Goal: Task Accomplishment & Management: Complete application form

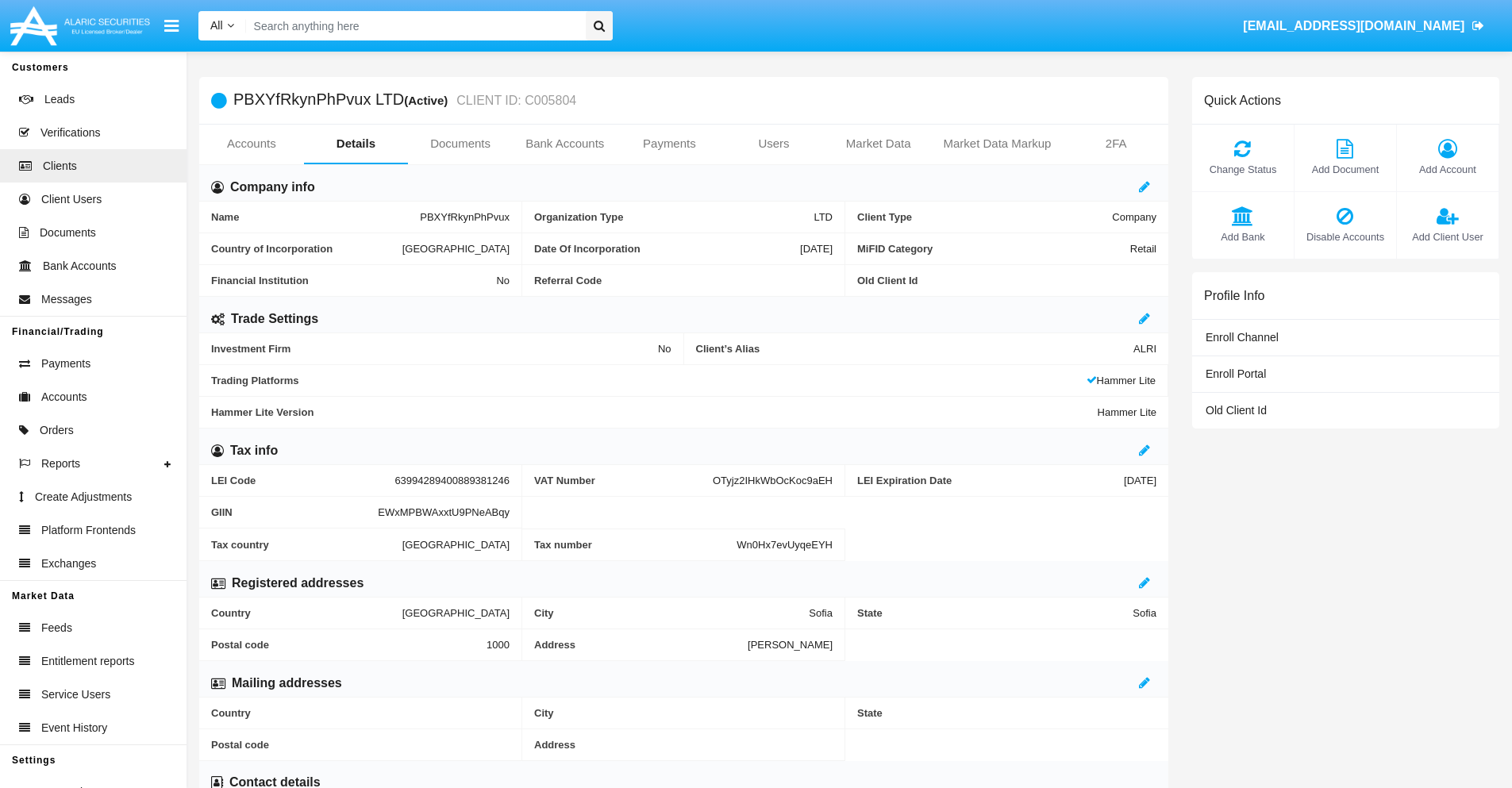
click at [774, 144] on link "Users" at bounding box center [774, 144] width 105 height 38
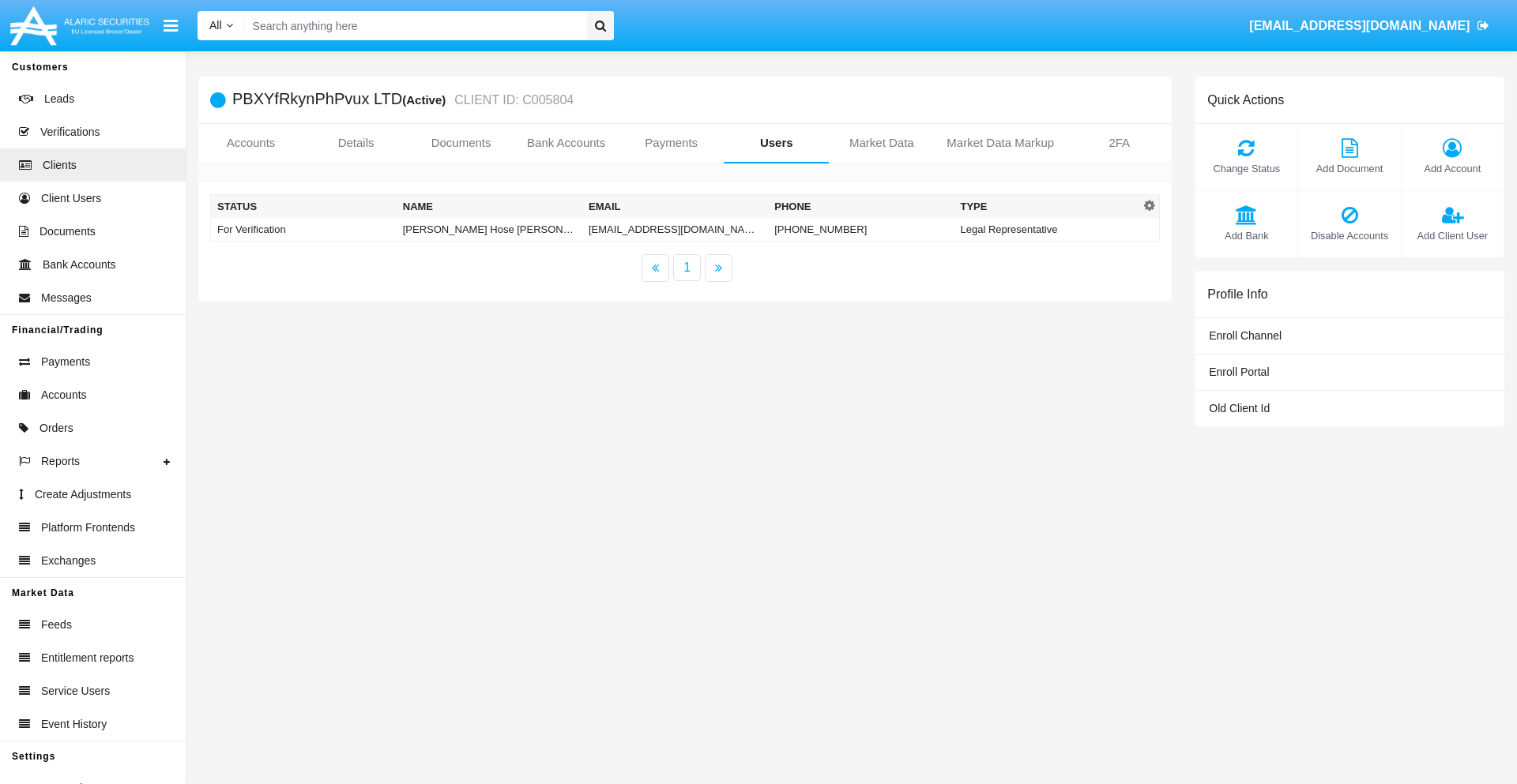
click at [675, 229] on td "[EMAIL_ADDRESS][DOMAIN_NAME]" at bounding box center [675, 230] width 186 height 24
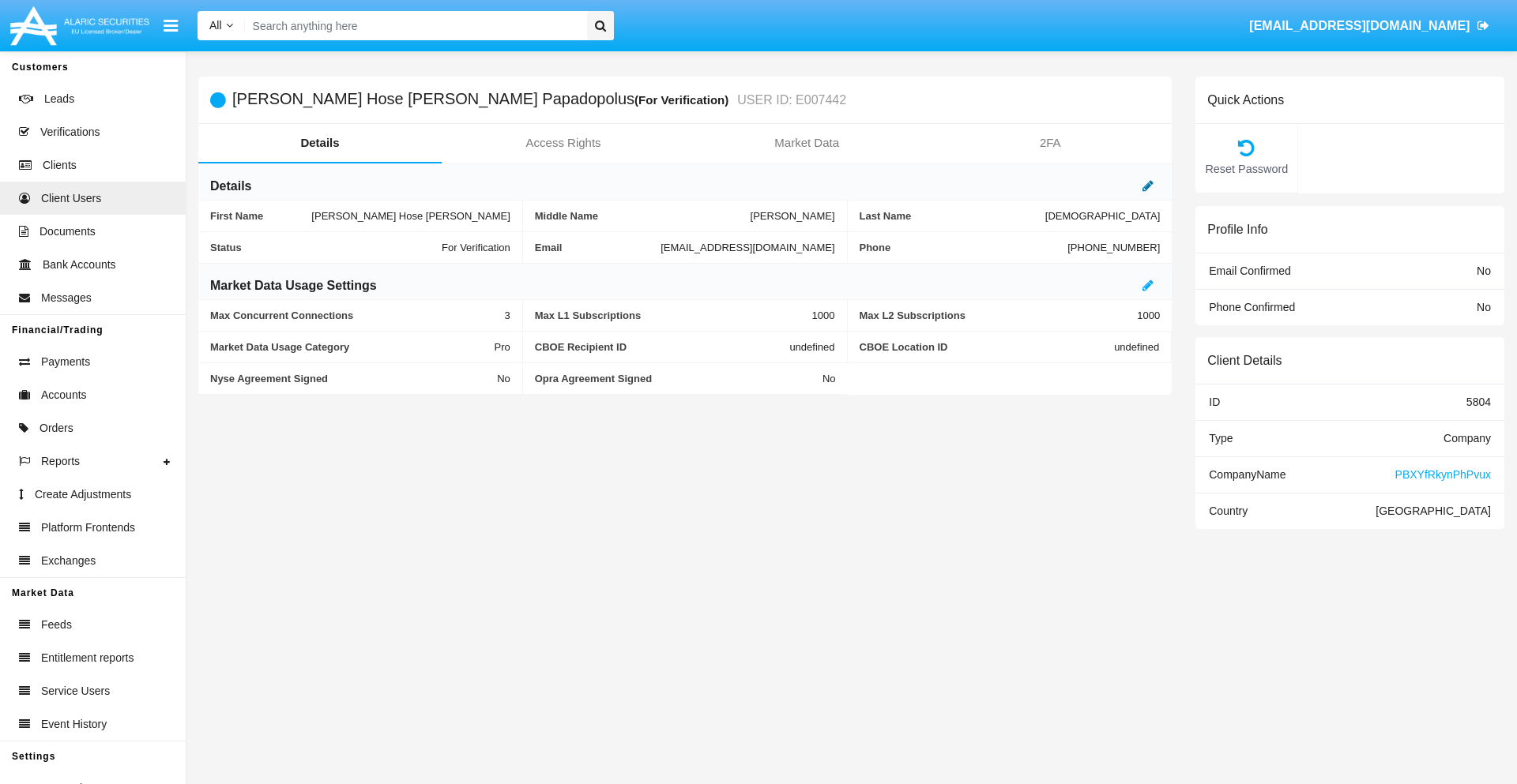
click at [1148, 186] on icon at bounding box center [1148, 185] width 11 height 12
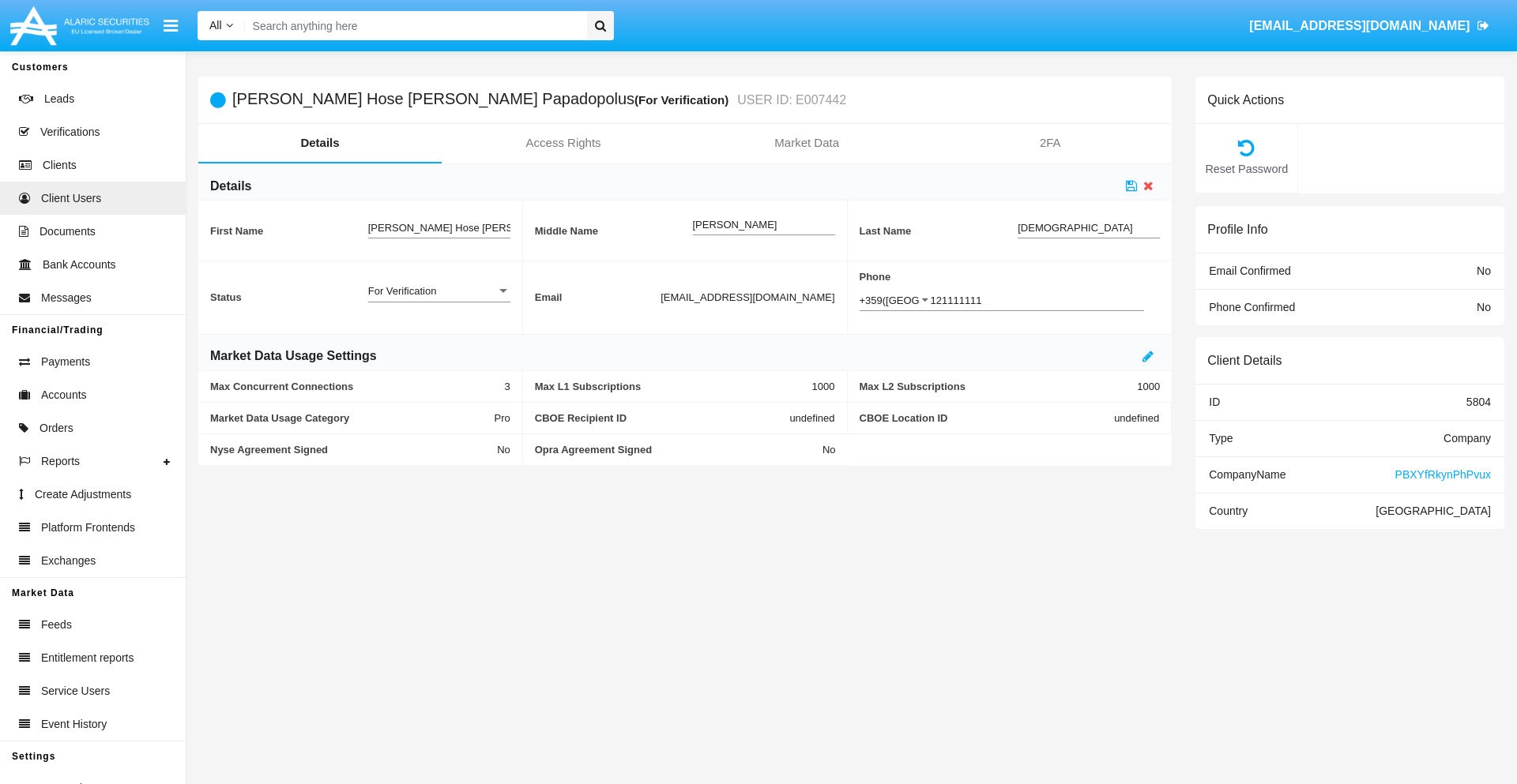
click at [439, 291] on div "For Verification" at bounding box center [432, 291] width 128 height 13
click at [439, 299] on span "Verified" at bounding box center [439, 299] width 142 height 31
click at [1132, 186] on icon at bounding box center [1132, 185] width 11 height 12
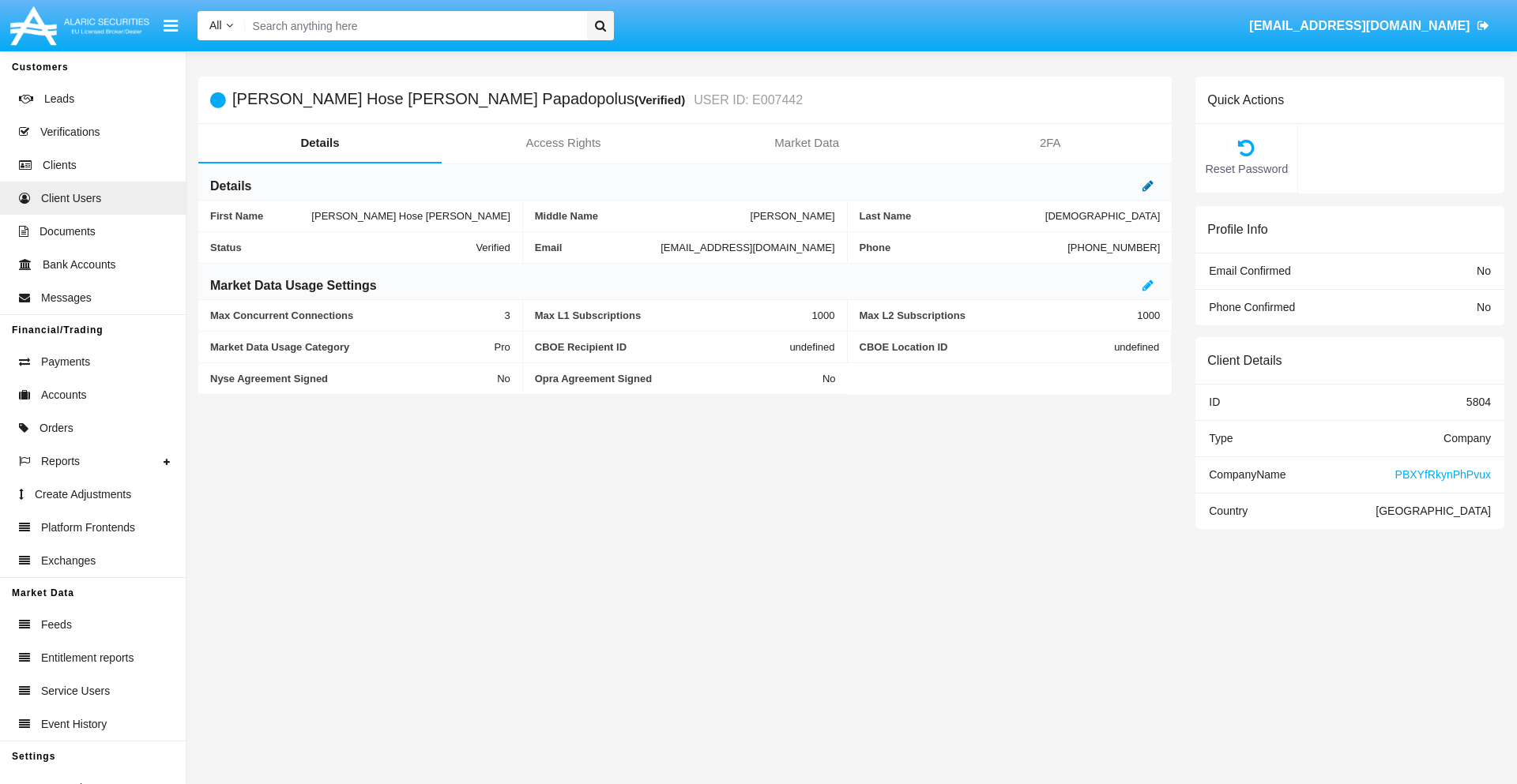
click at [1148, 186] on icon at bounding box center [1148, 185] width 11 height 12
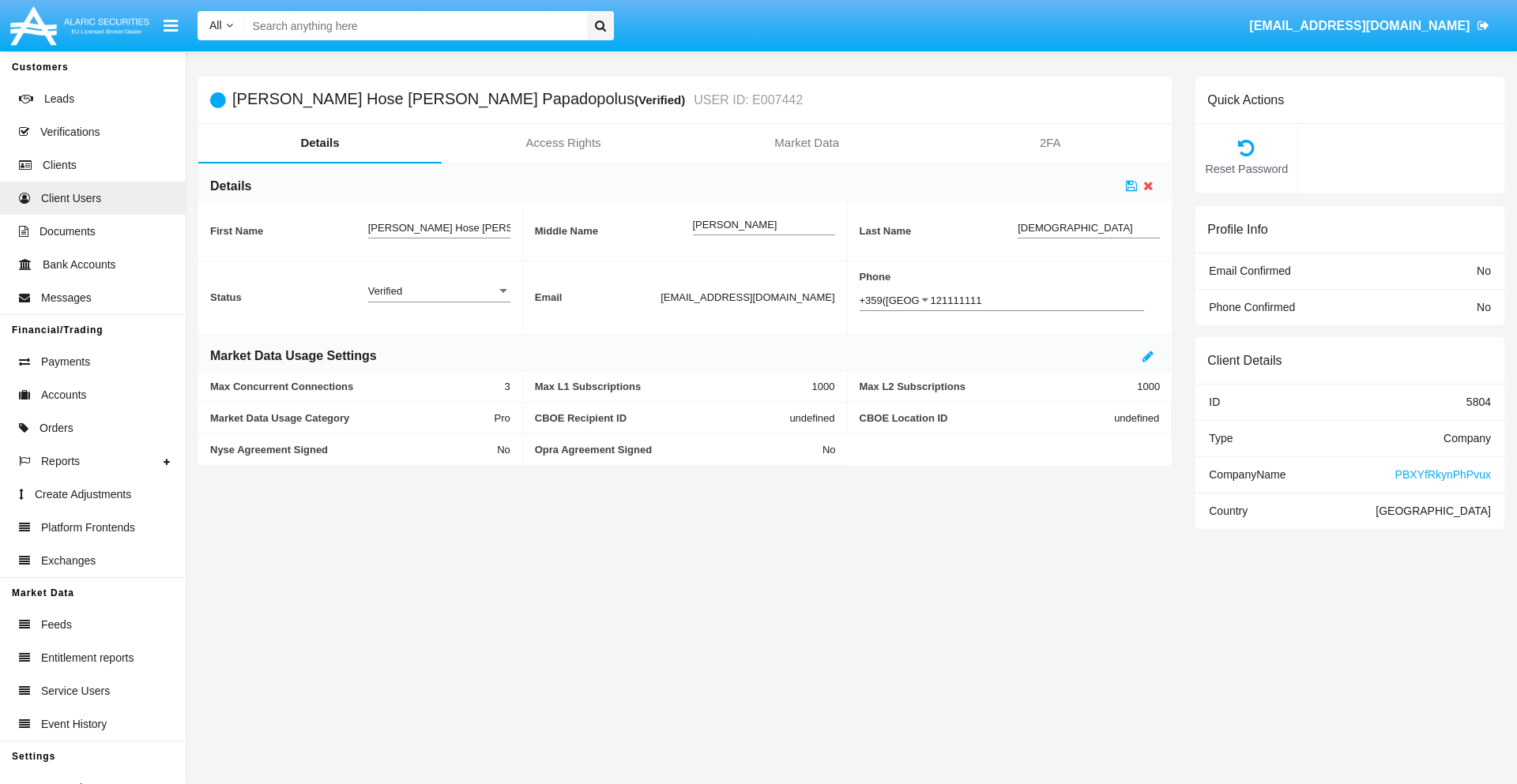
click at [439, 291] on div "Verified" at bounding box center [432, 291] width 128 height 13
click at [439, 299] on span "Active" at bounding box center [439, 299] width 142 height 31
click at [1132, 186] on icon at bounding box center [1132, 185] width 11 height 12
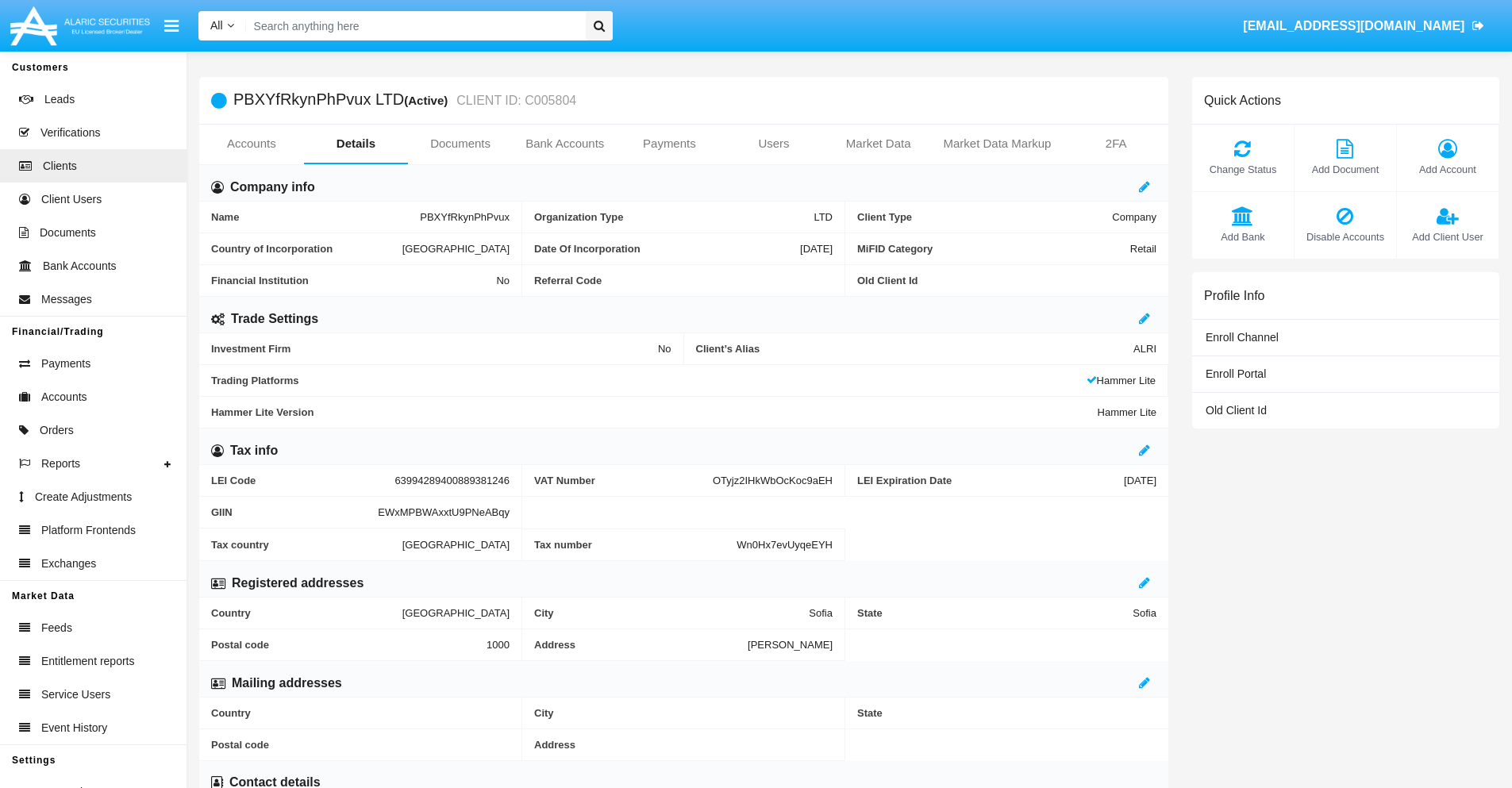
click at [1447, 237] on span "Add Client User" at bounding box center [1447, 237] width 85 height 15
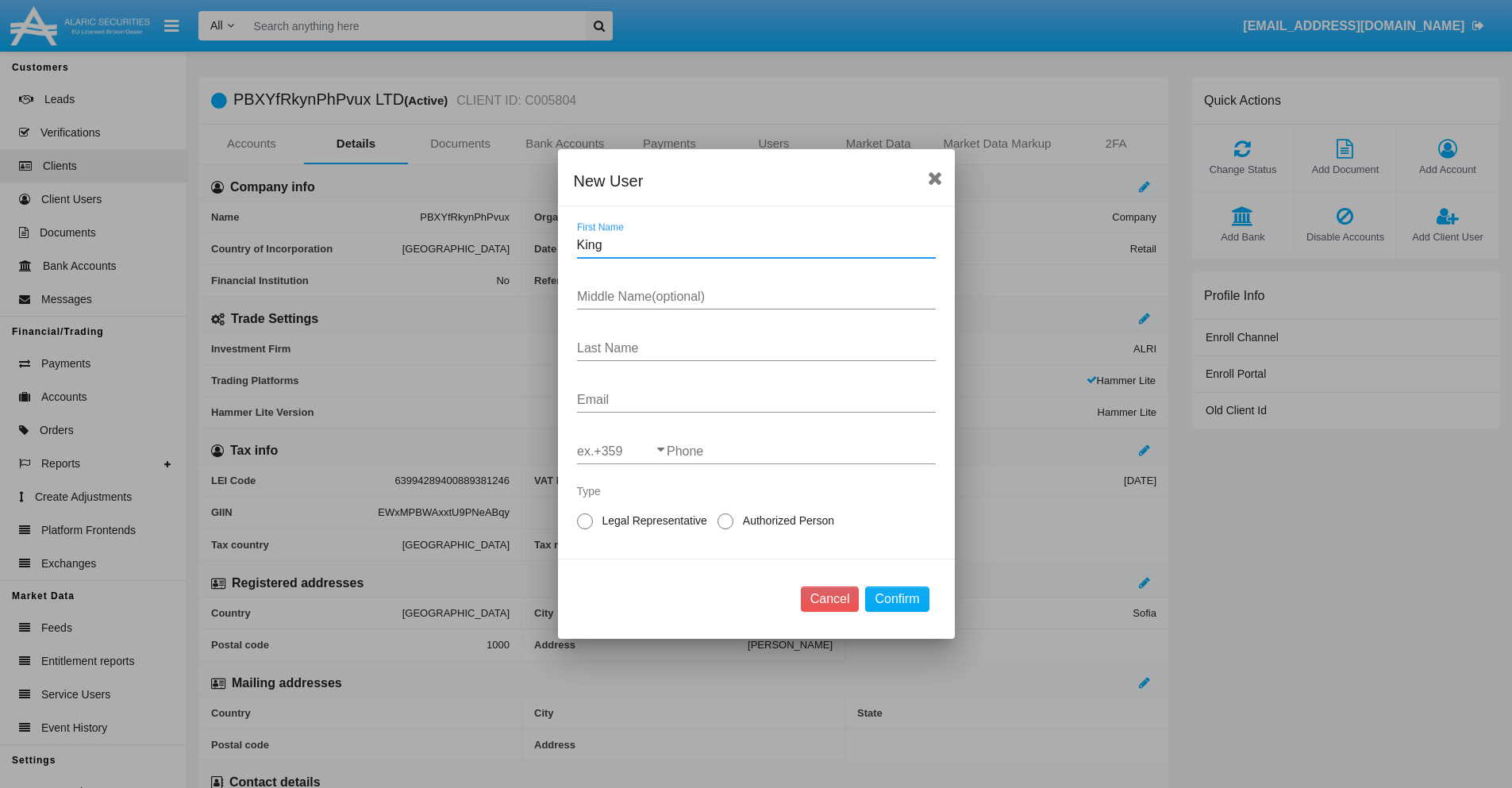
type input "King"
type input "Melodie"
type input "Ritchie"
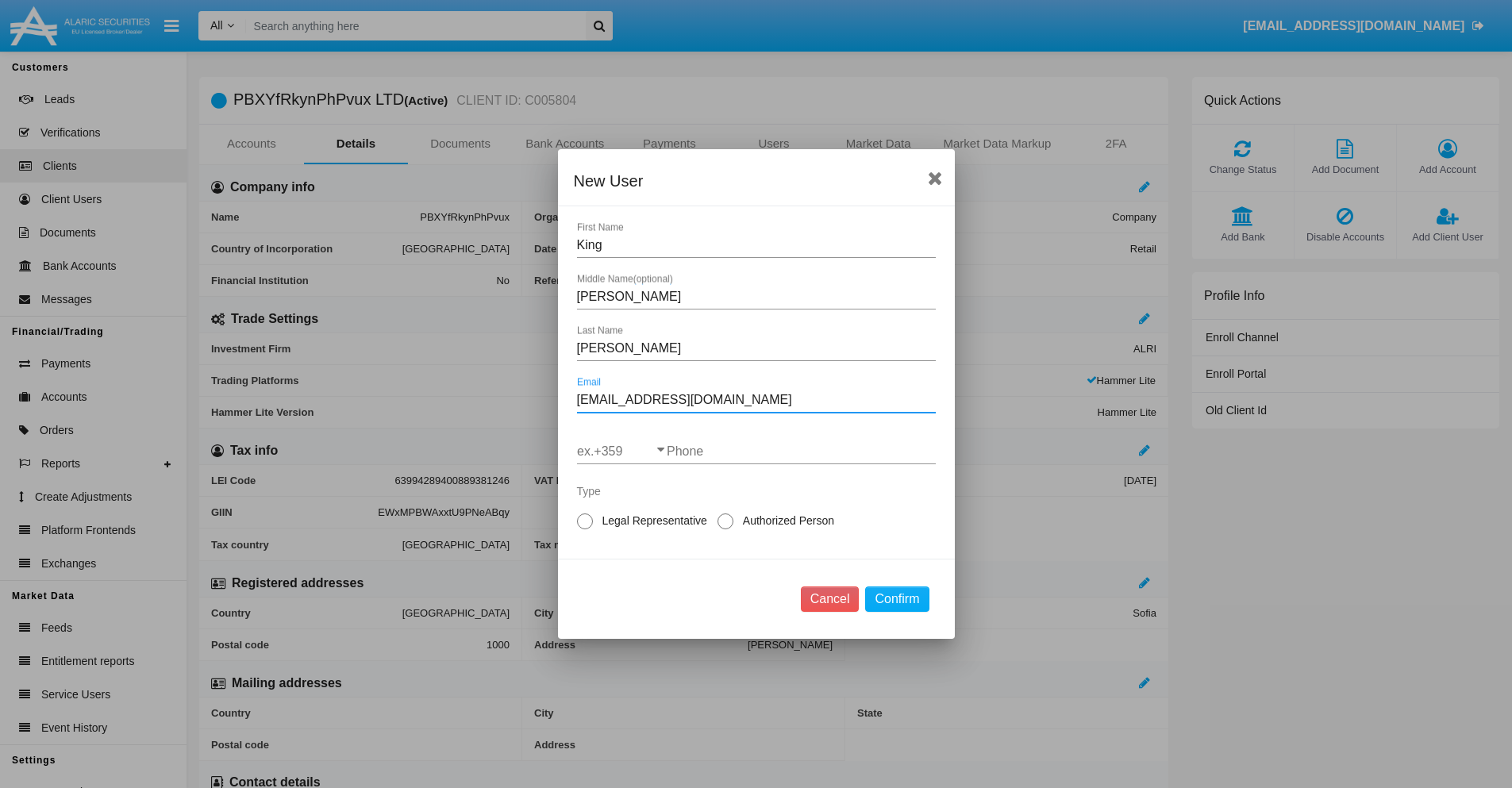
type input "[EMAIL_ADDRESS][DOMAIN_NAME]"
click at [621, 452] on input "ex.+359" at bounding box center [622, 452] width 90 height 14
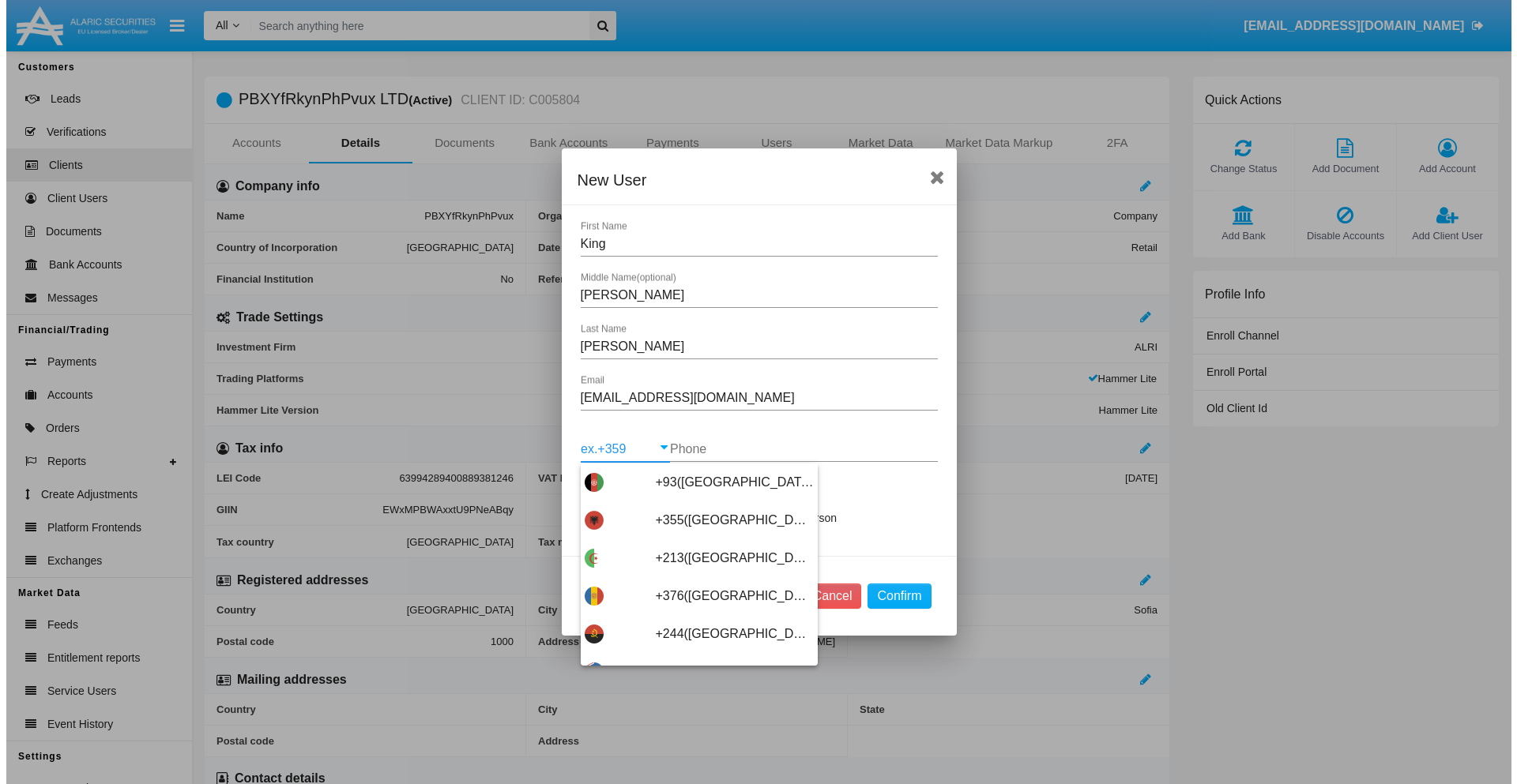
scroll to position [8402, 0]
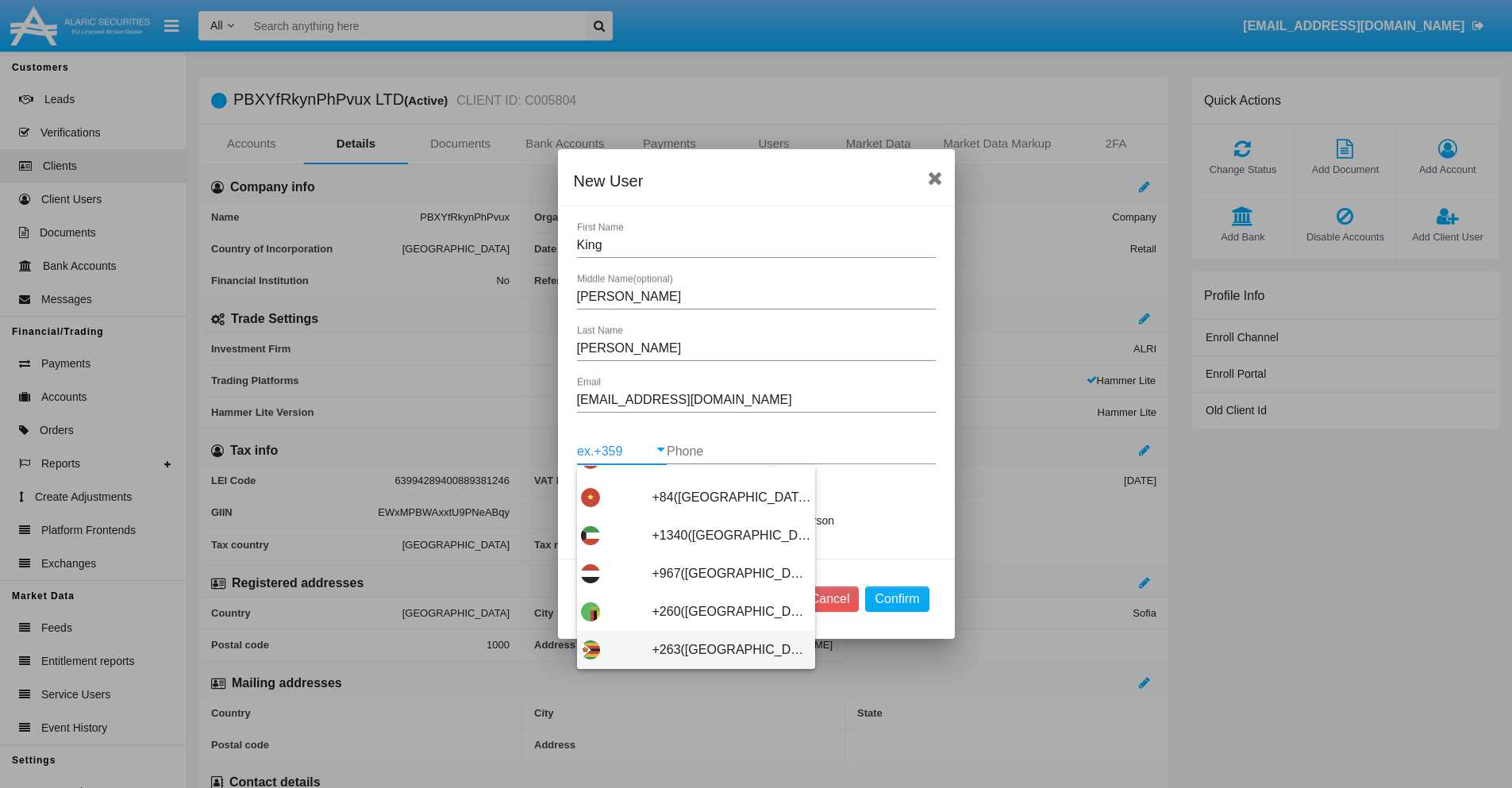
click at [689, 650] on span "+263([GEOGRAPHIC_DATA])" at bounding box center [733, 650] width 159 height 38
type input "+263([GEOGRAPHIC_DATA])"
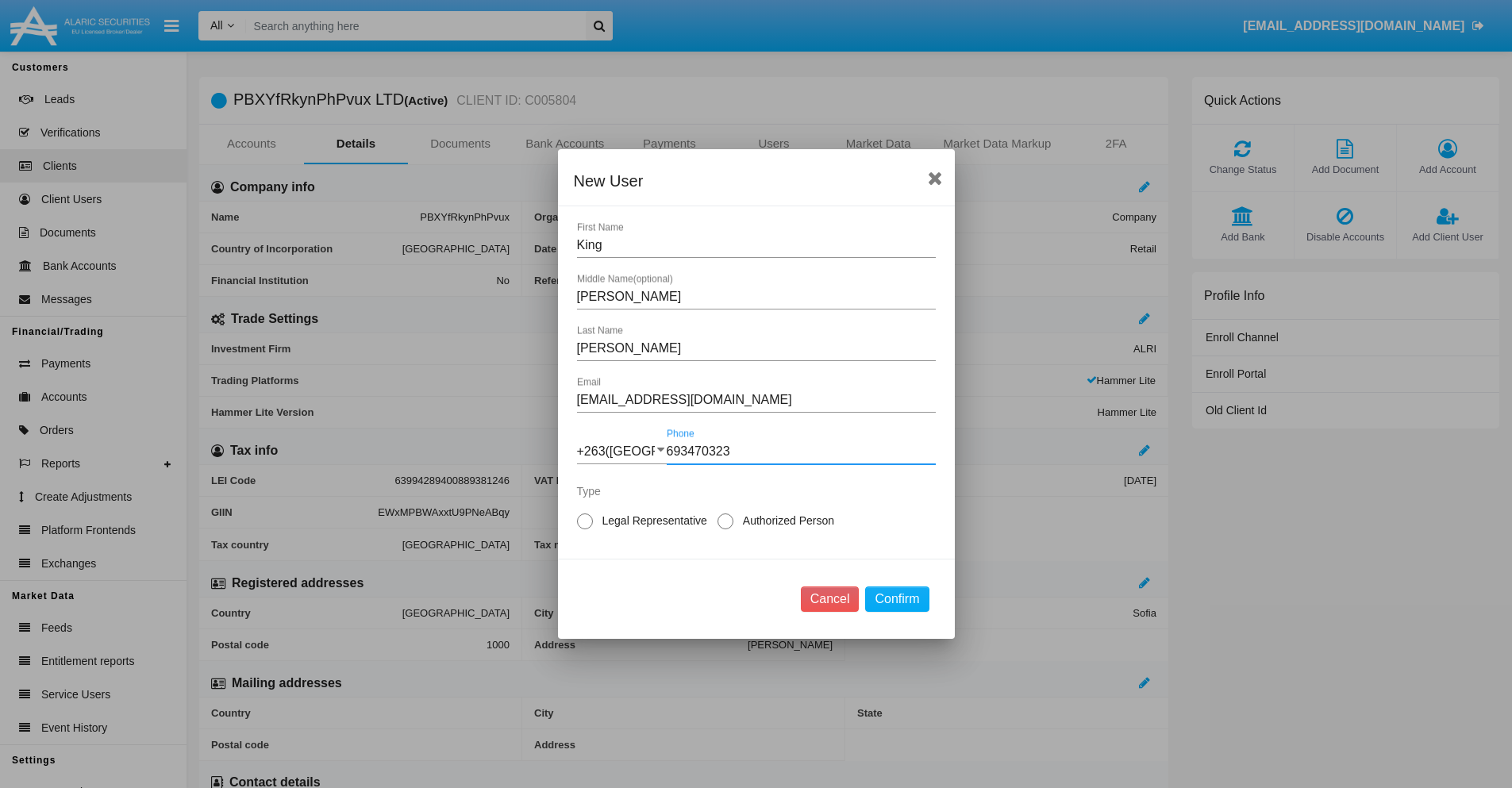
type input "693470323"
click at [785, 521] on span "Authorized Person" at bounding box center [785, 521] width 105 height 16
click at [726, 529] on input "Authorized Person" at bounding box center [725, 529] width 1 height 1
radio input "true"
click at [897, 599] on button "Confirm" at bounding box center [896, 599] width 63 height 25
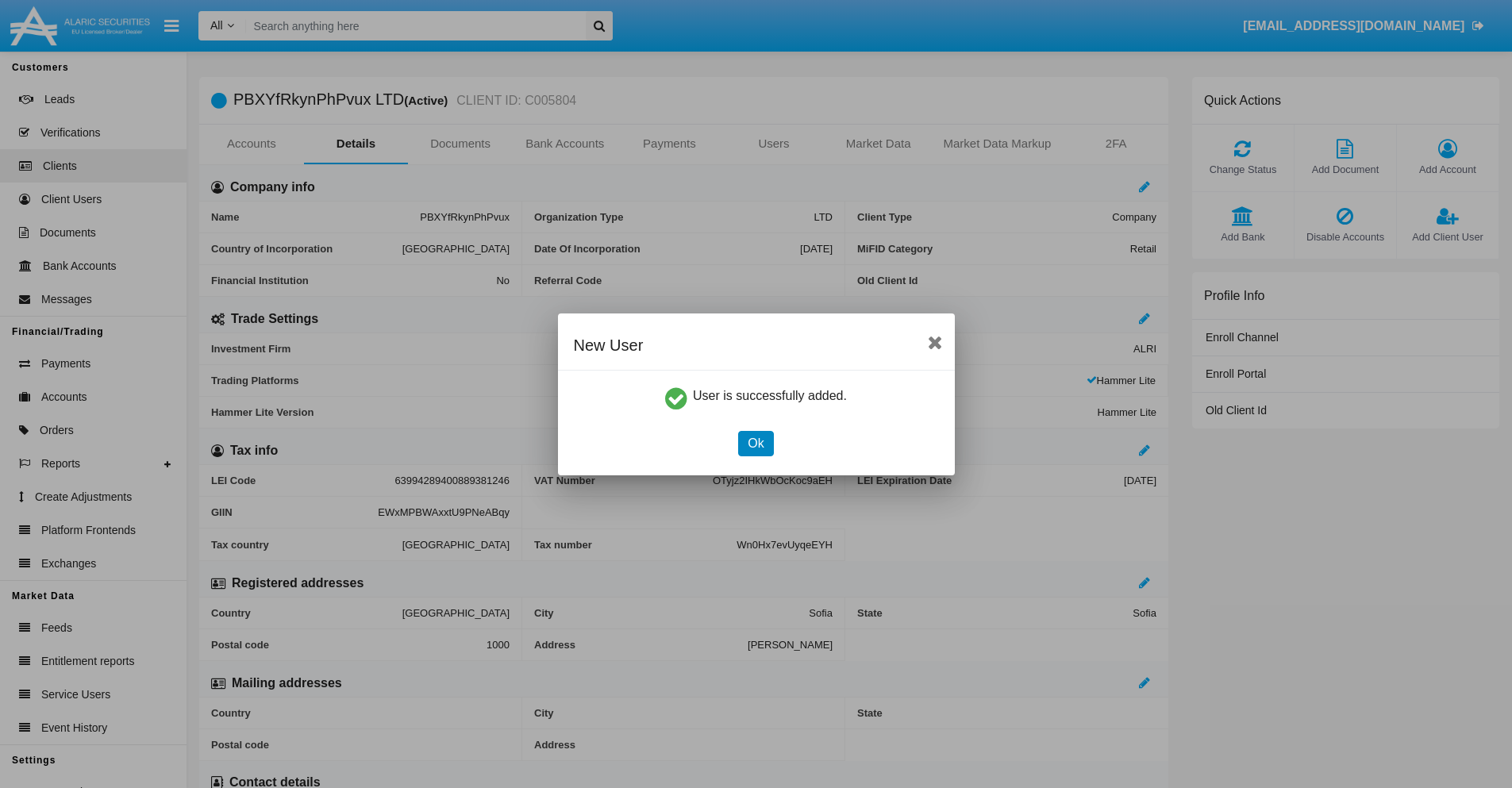
click at [756, 443] on button "Ok" at bounding box center [756, 444] width 35 height 25
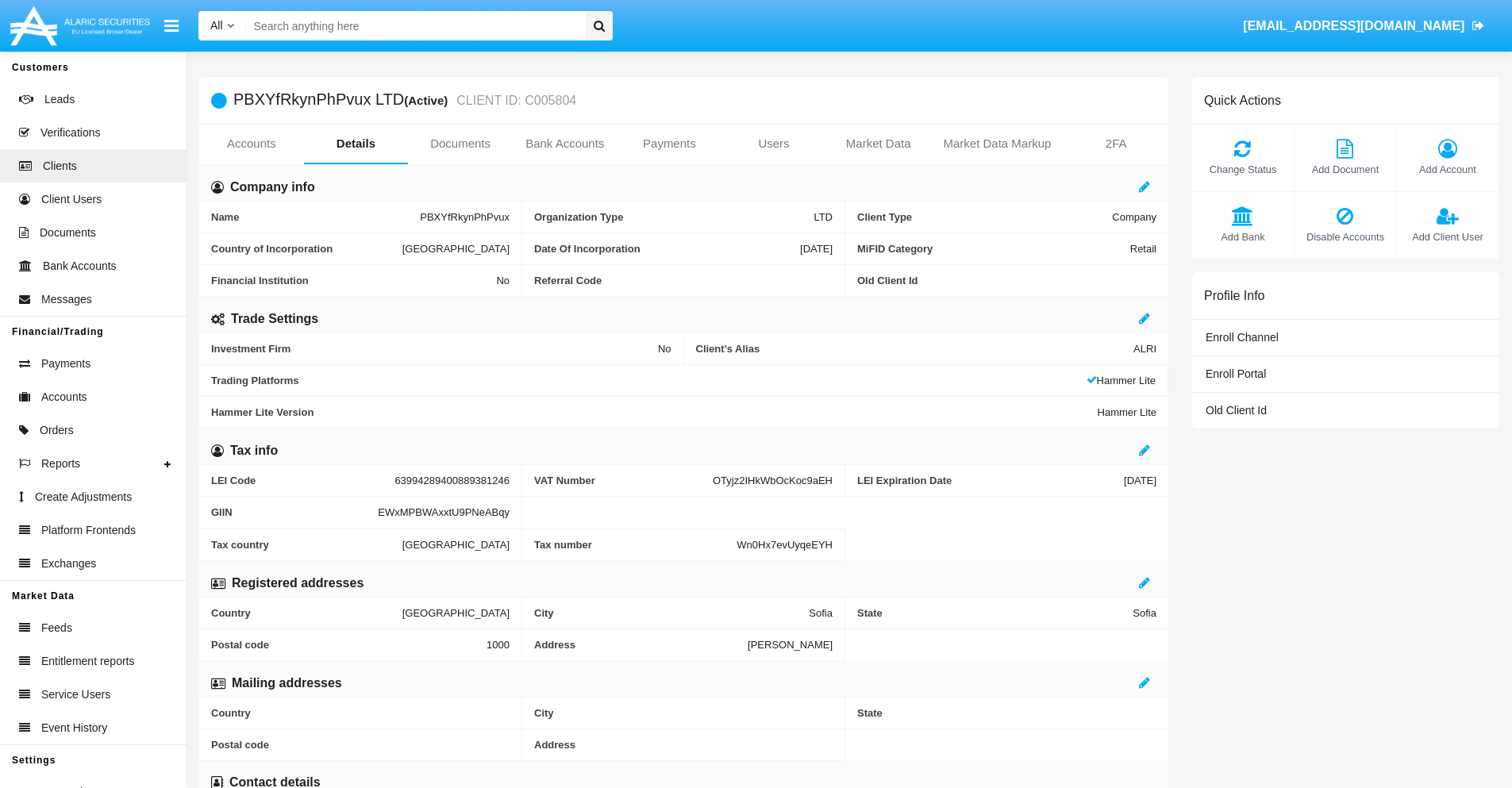
click at [1447, 237] on span "Add Client User" at bounding box center [1447, 237] width 85 height 15
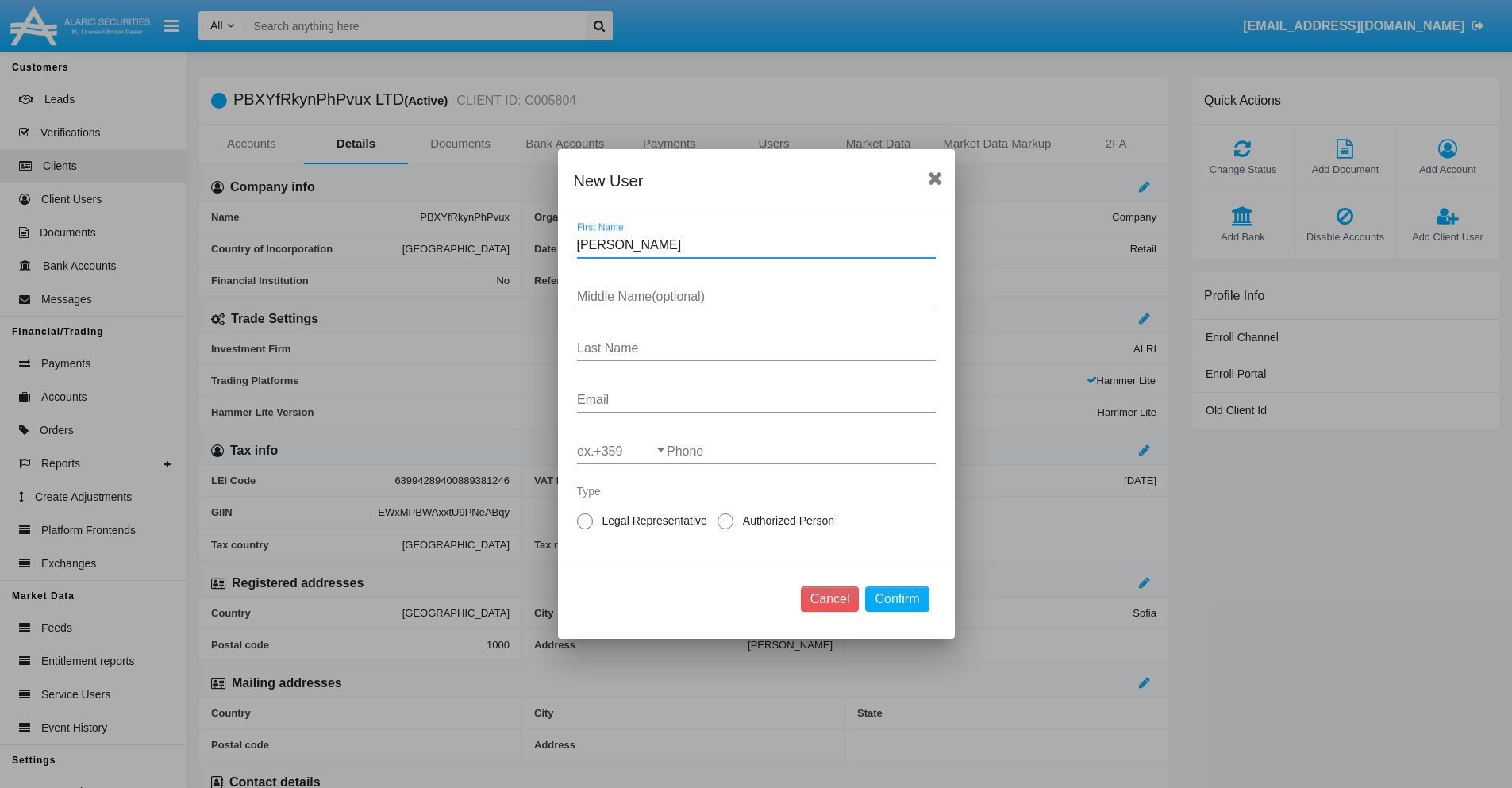
type input "Morgan"
type input "Mari"
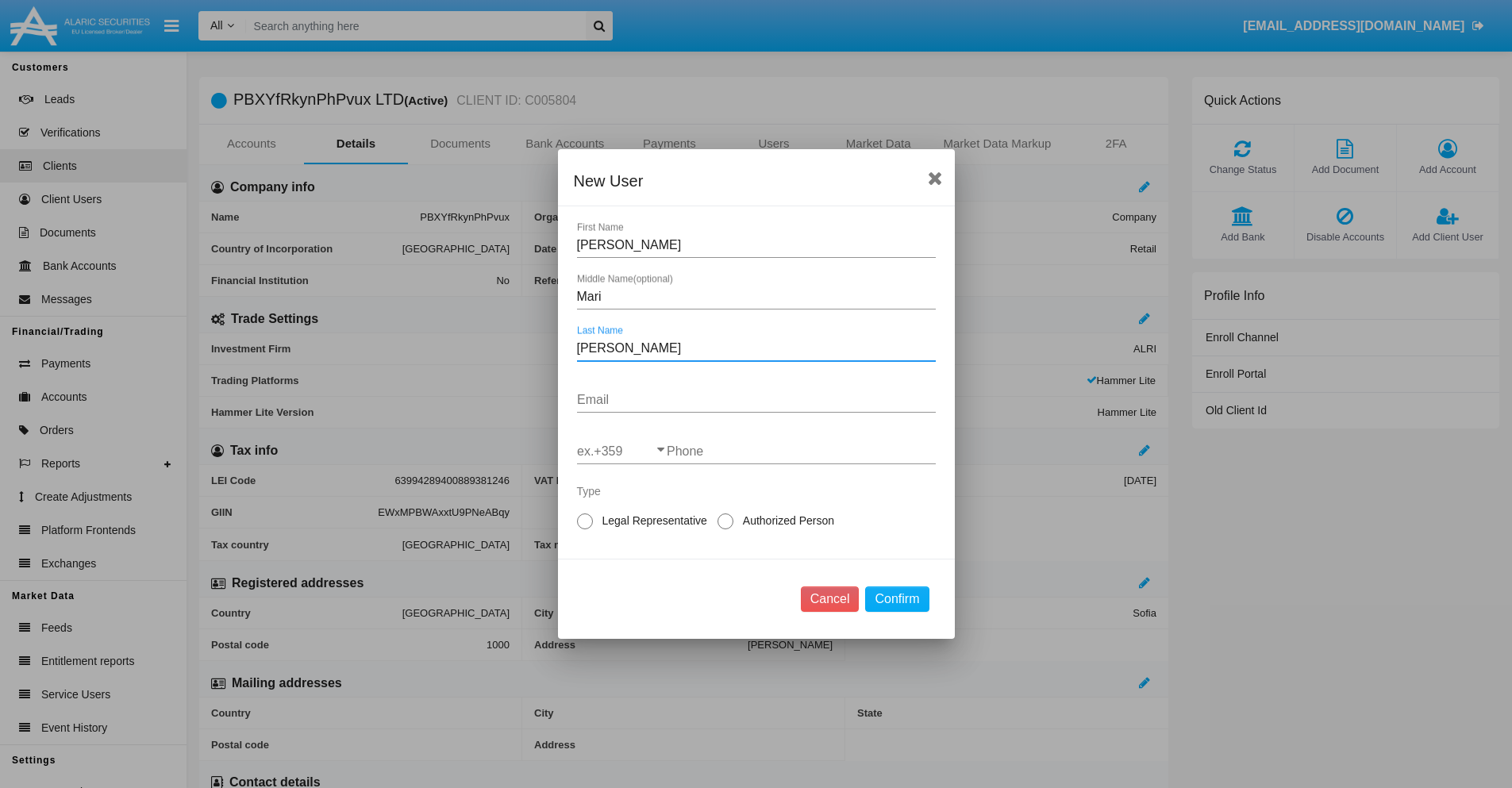
type input "Ullrich"
type input "[EMAIL_ADDRESS][DOMAIN_NAME]"
click at [621, 452] on input "ex.+359" at bounding box center [622, 452] width 90 height 14
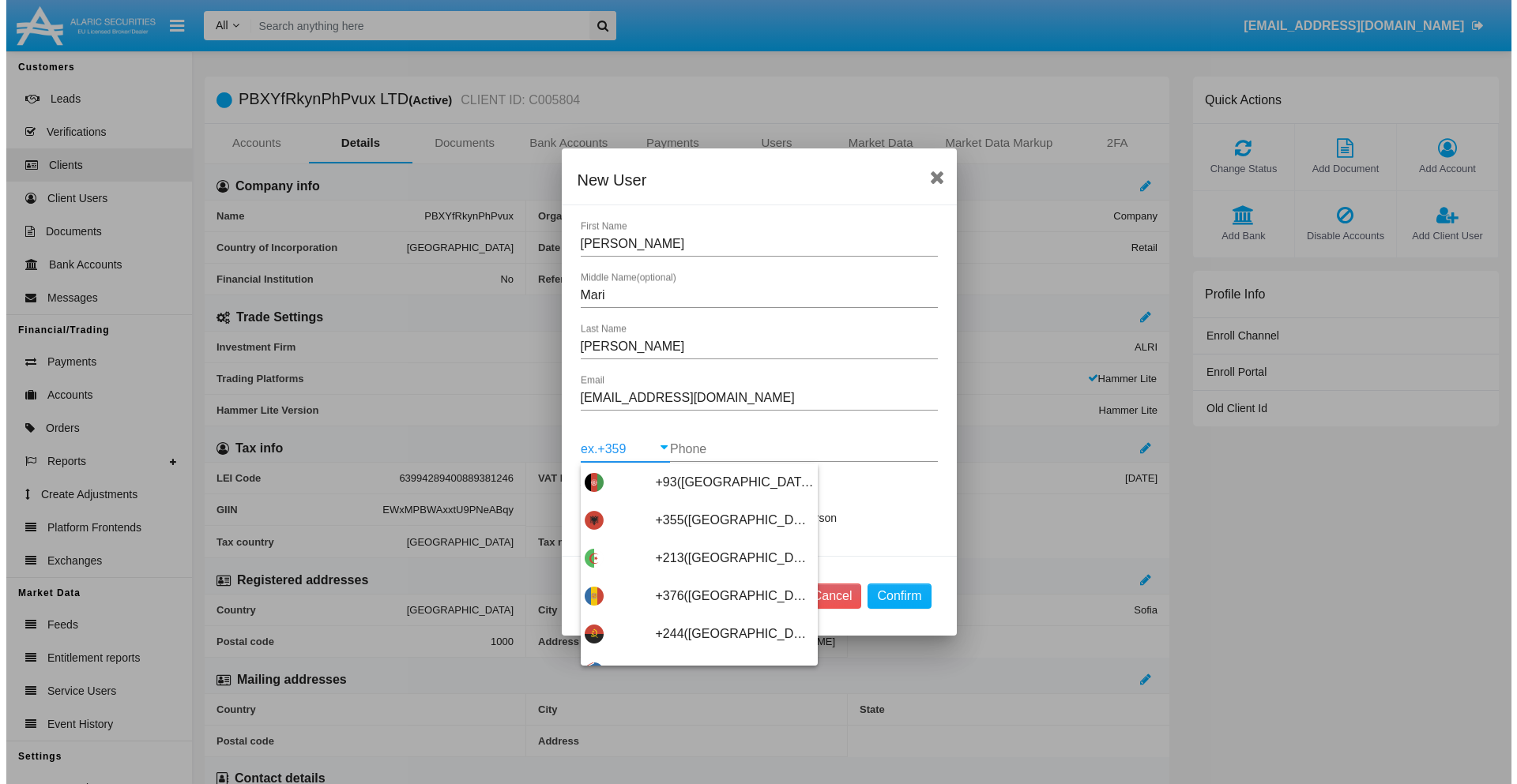
scroll to position [8402, 0]
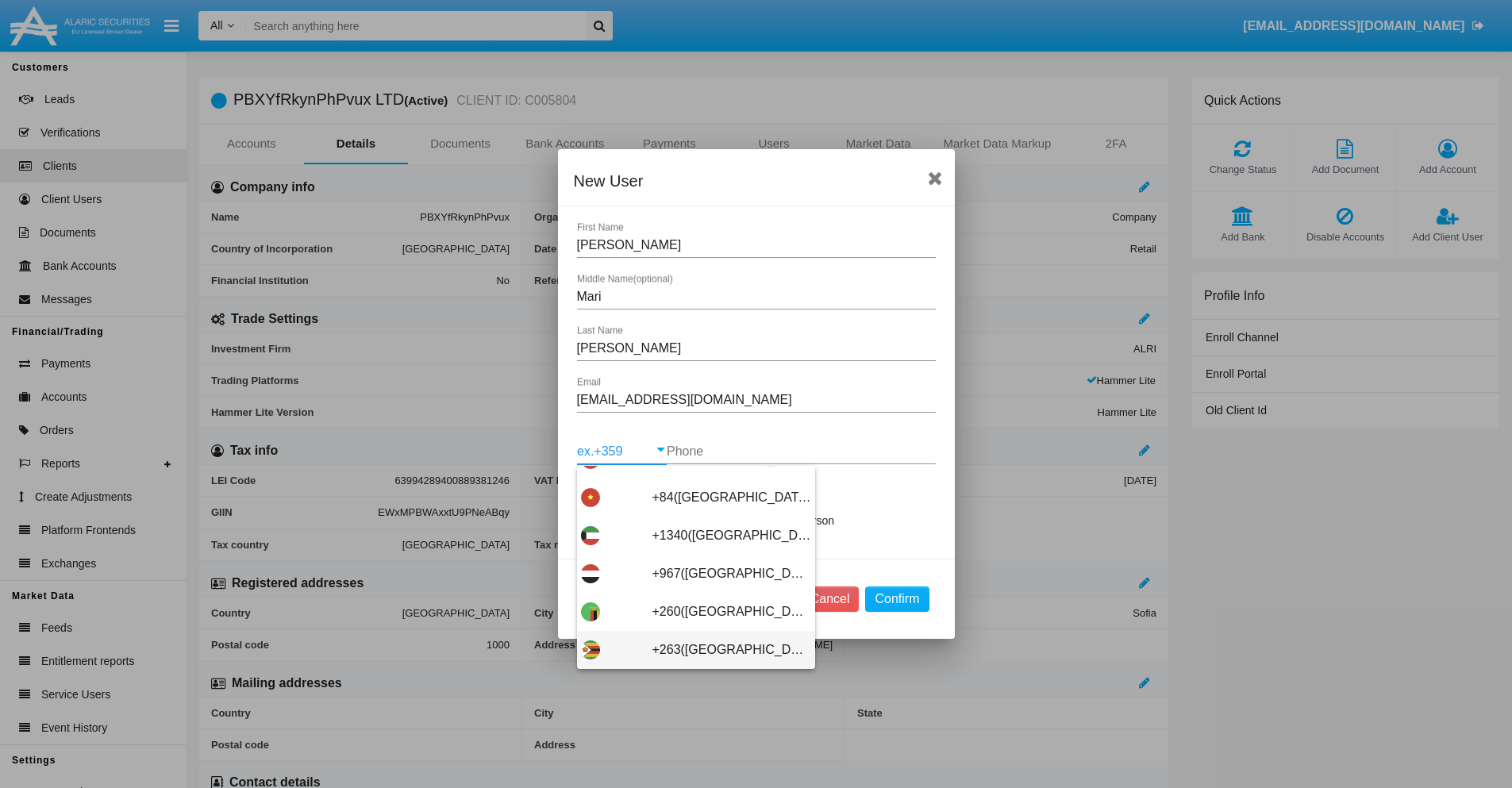
click at [689, 650] on span "+263(Zimbabwe)" at bounding box center [733, 650] width 159 height 38
type input "+263(Zimbabwe)"
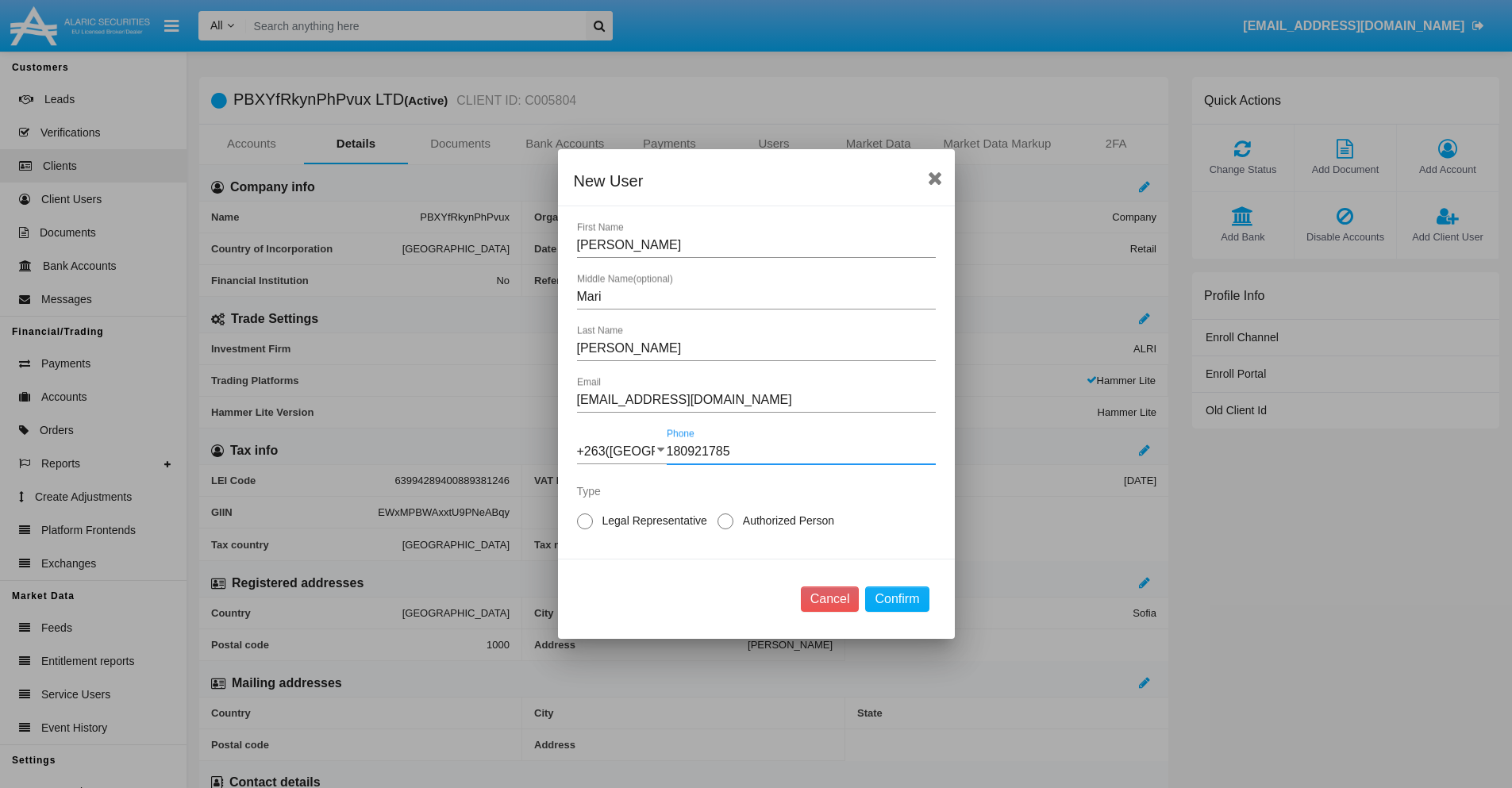
type input "180921785"
click at [652, 521] on span "Legal Representative" at bounding box center [651, 521] width 118 height 16
click at [585, 529] on input "Legal Representative" at bounding box center [584, 529] width 1 height 1
radio input "true"
click at [897, 599] on button "Confirm" at bounding box center [896, 599] width 63 height 25
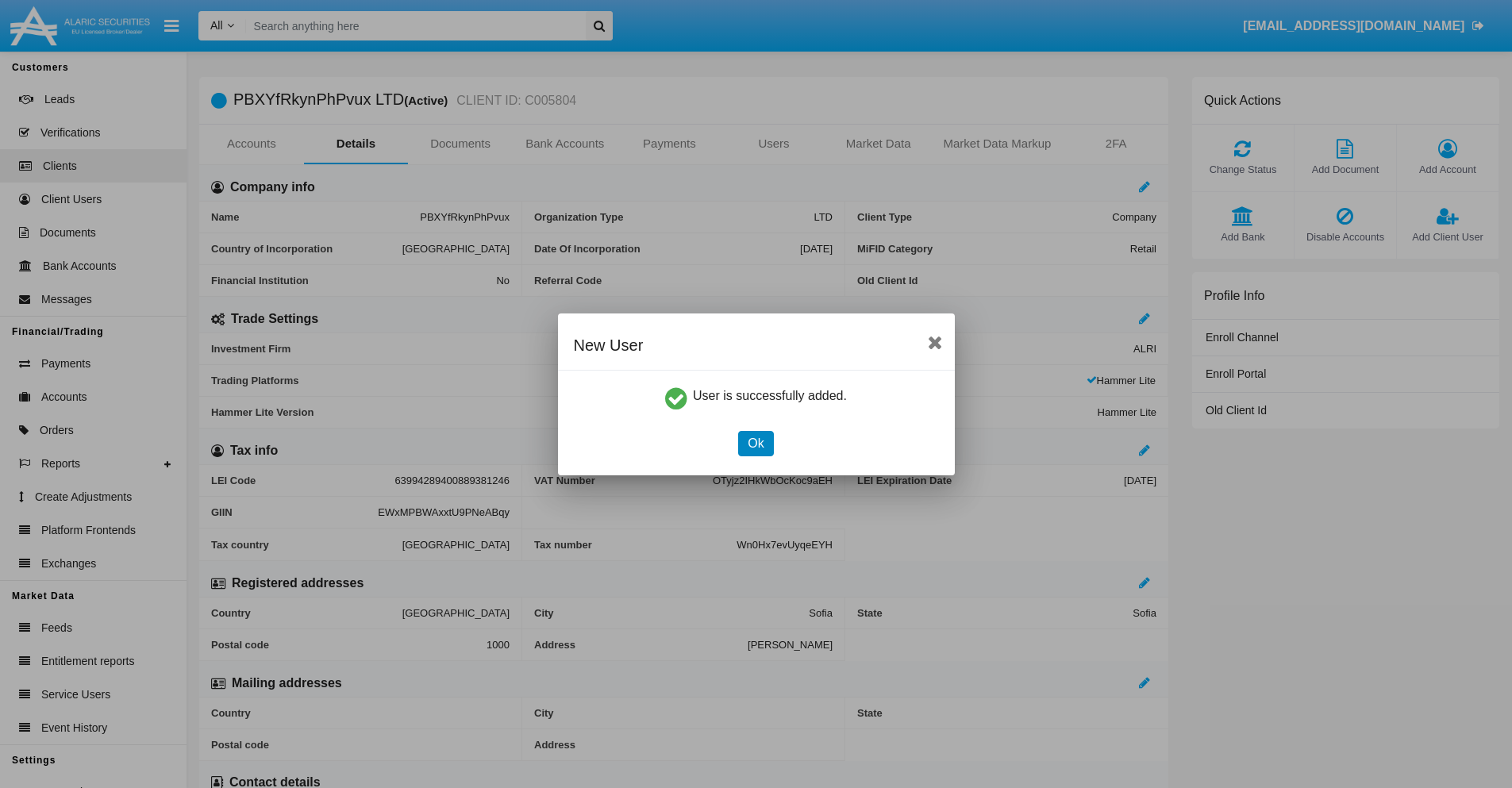
click at [756, 443] on button "Ok" at bounding box center [756, 444] width 35 height 25
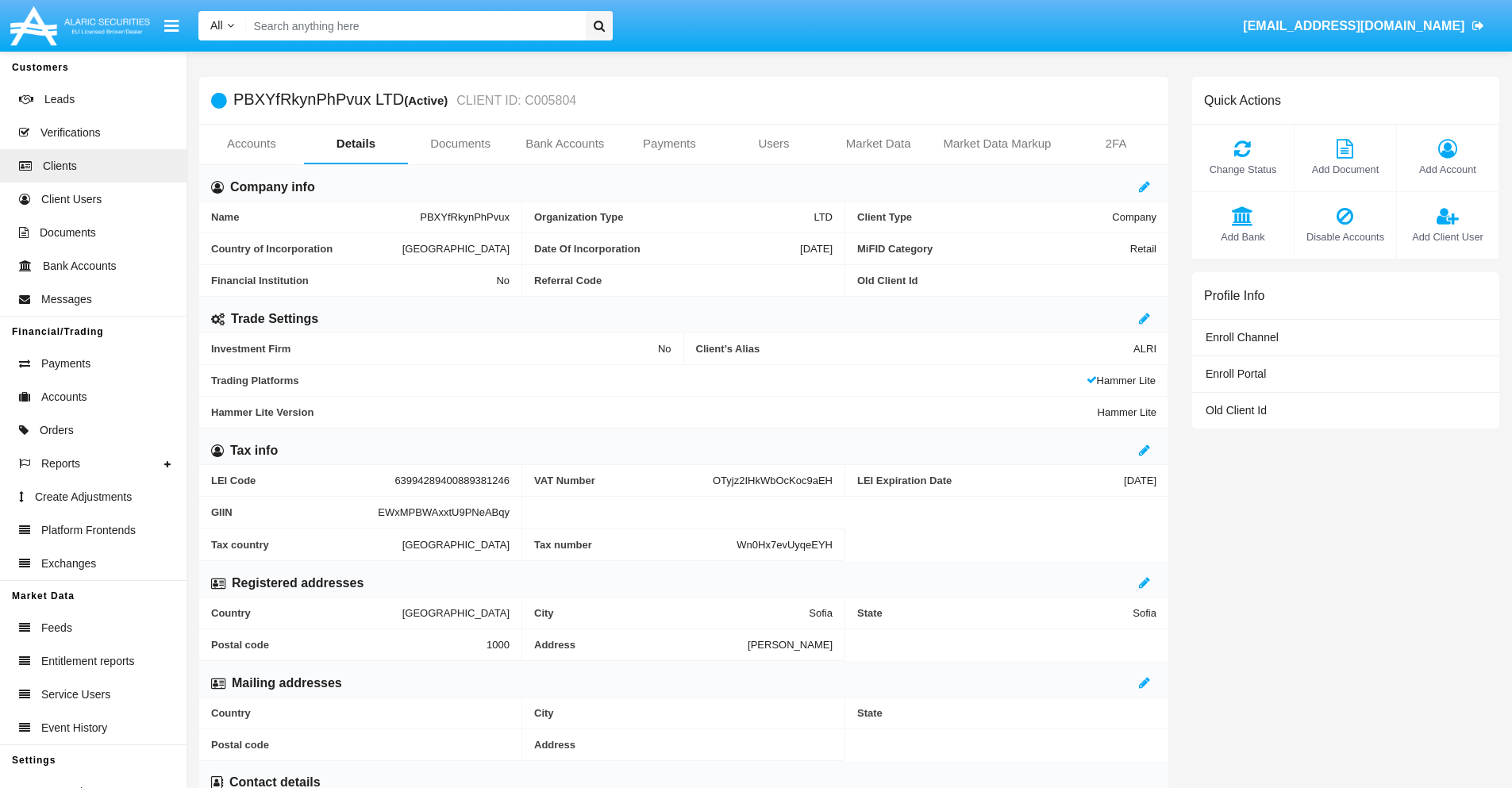
click at [774, 144] on link "Users" at bounding box center [774, 144] width 105 height 38
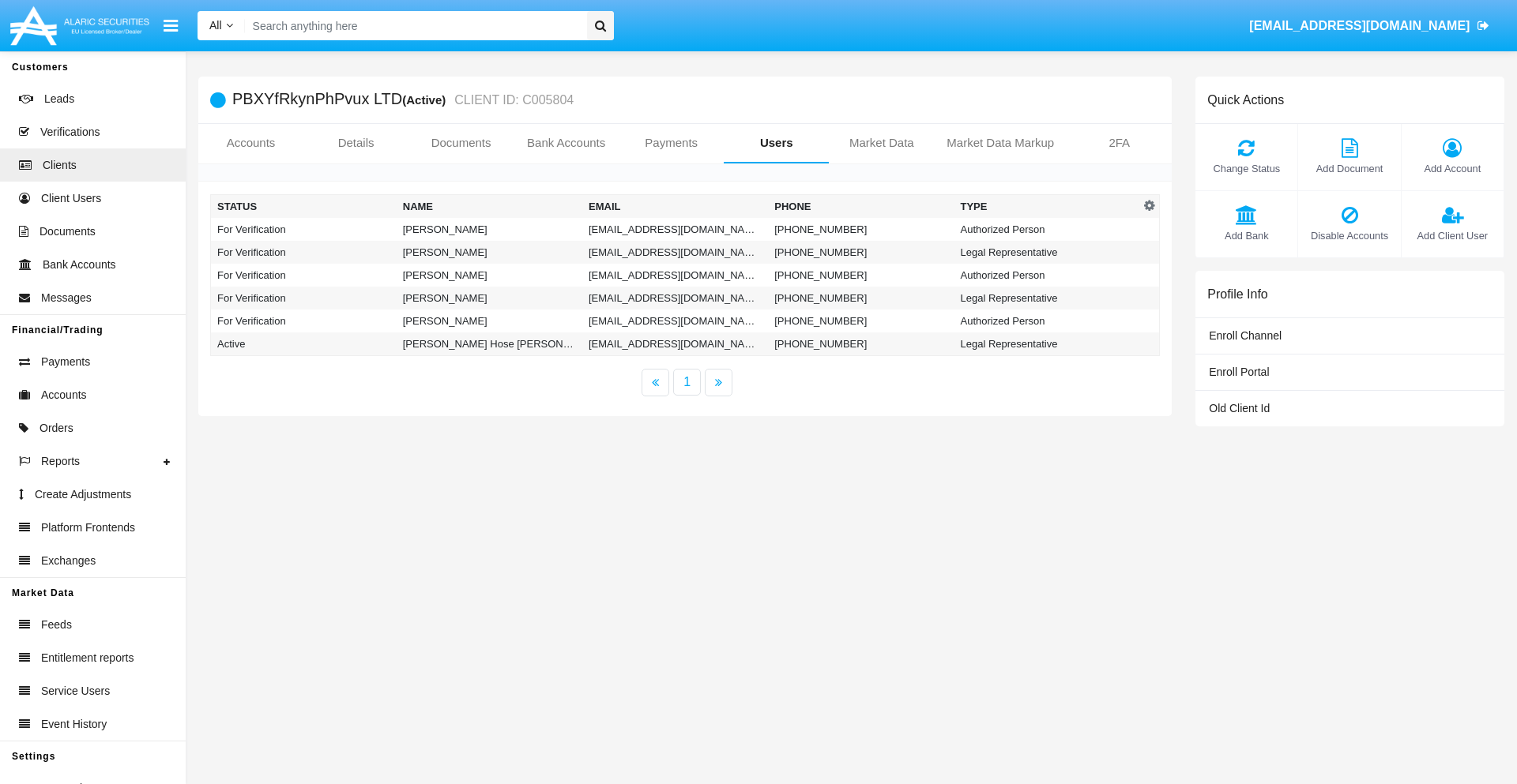
click at [675, 229] on td "[EMAIL_ADDRESS][DOMAIN_NAME]" at bounding box center [675, 230] width 186 height 23
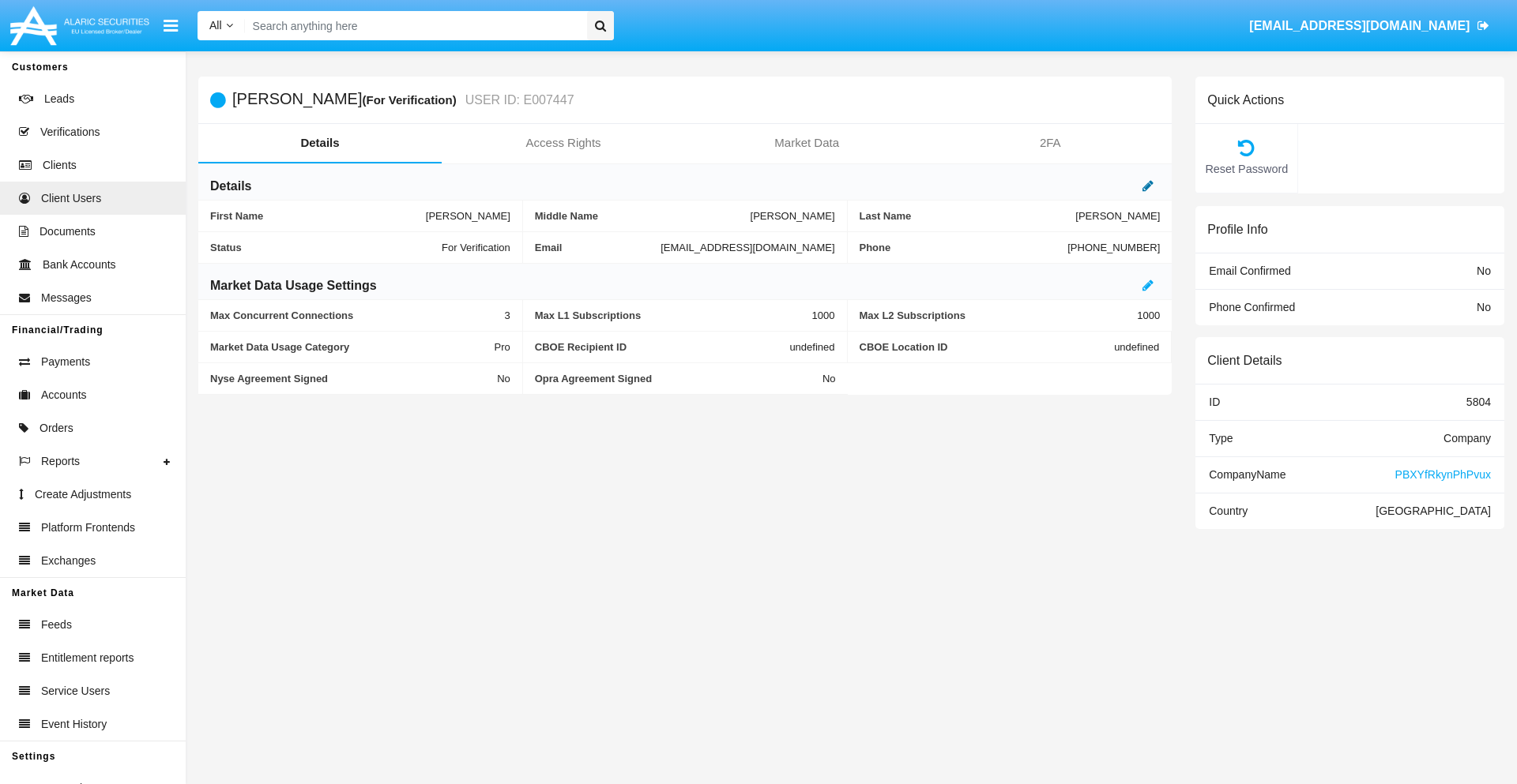
click at [1148, 186] on icon at bounding box center [1148, 185] width 11 height 12
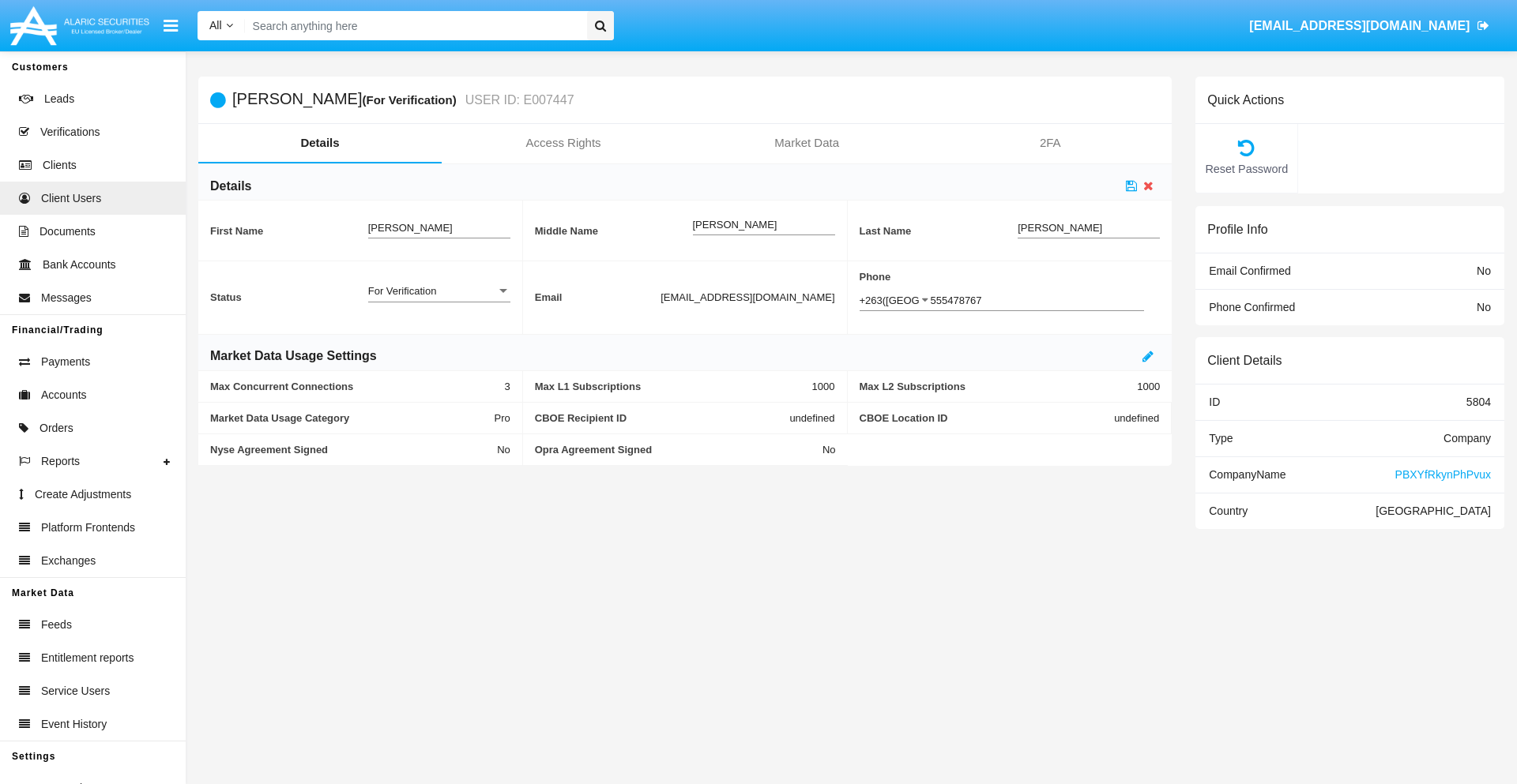
click at [439, 291] on div "For Verification" at bounding box center [432, 291] width 128 height 13
click at [439, 299] on span "Verified" at bounding box center [439, 299] width 142 height 31
click at [1132, 186] on icon at bounding box center [1132, 185] width 11 height 12
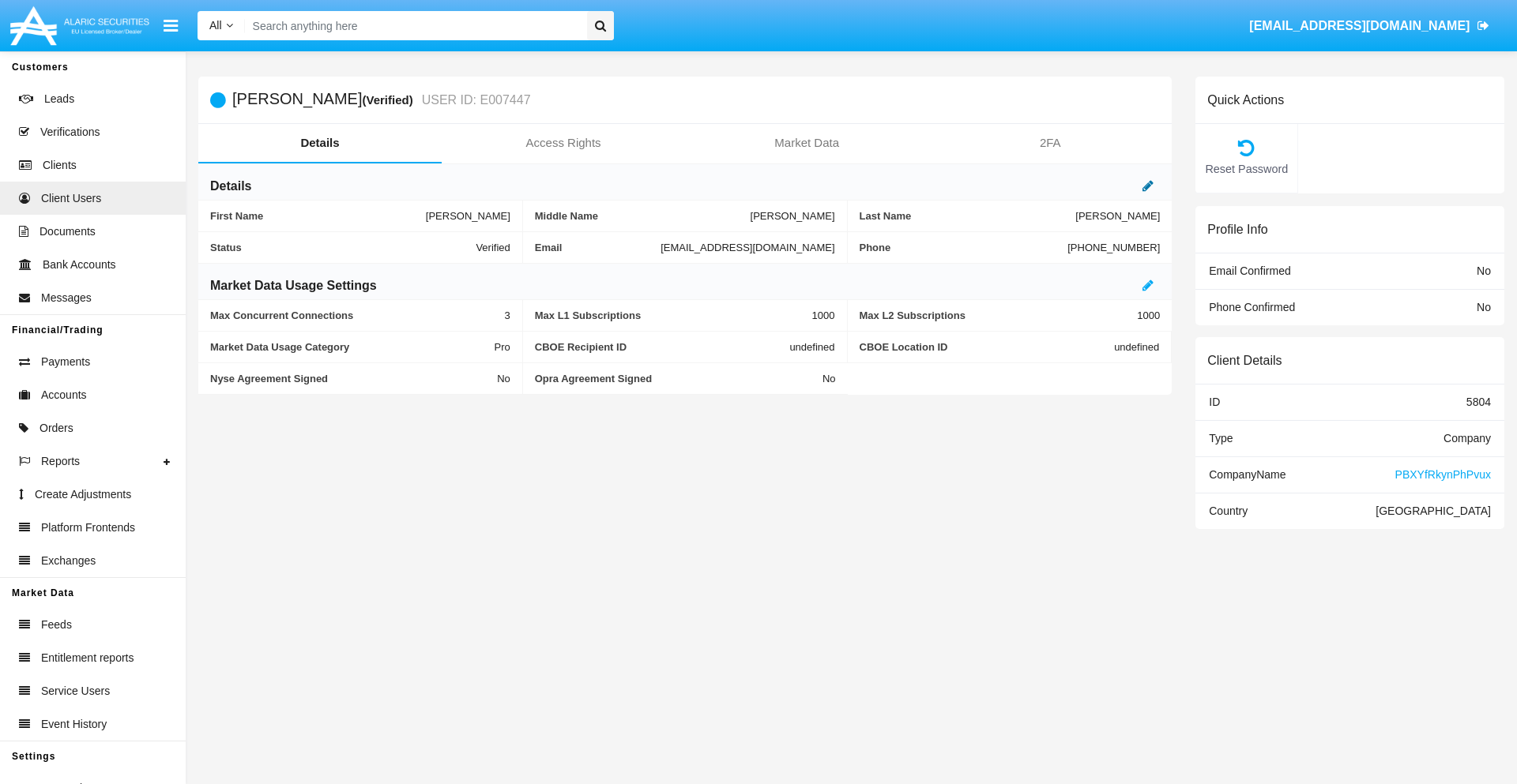
click at [1148, 186] on icon at bounding box center [1148, 185] width 11 height 12
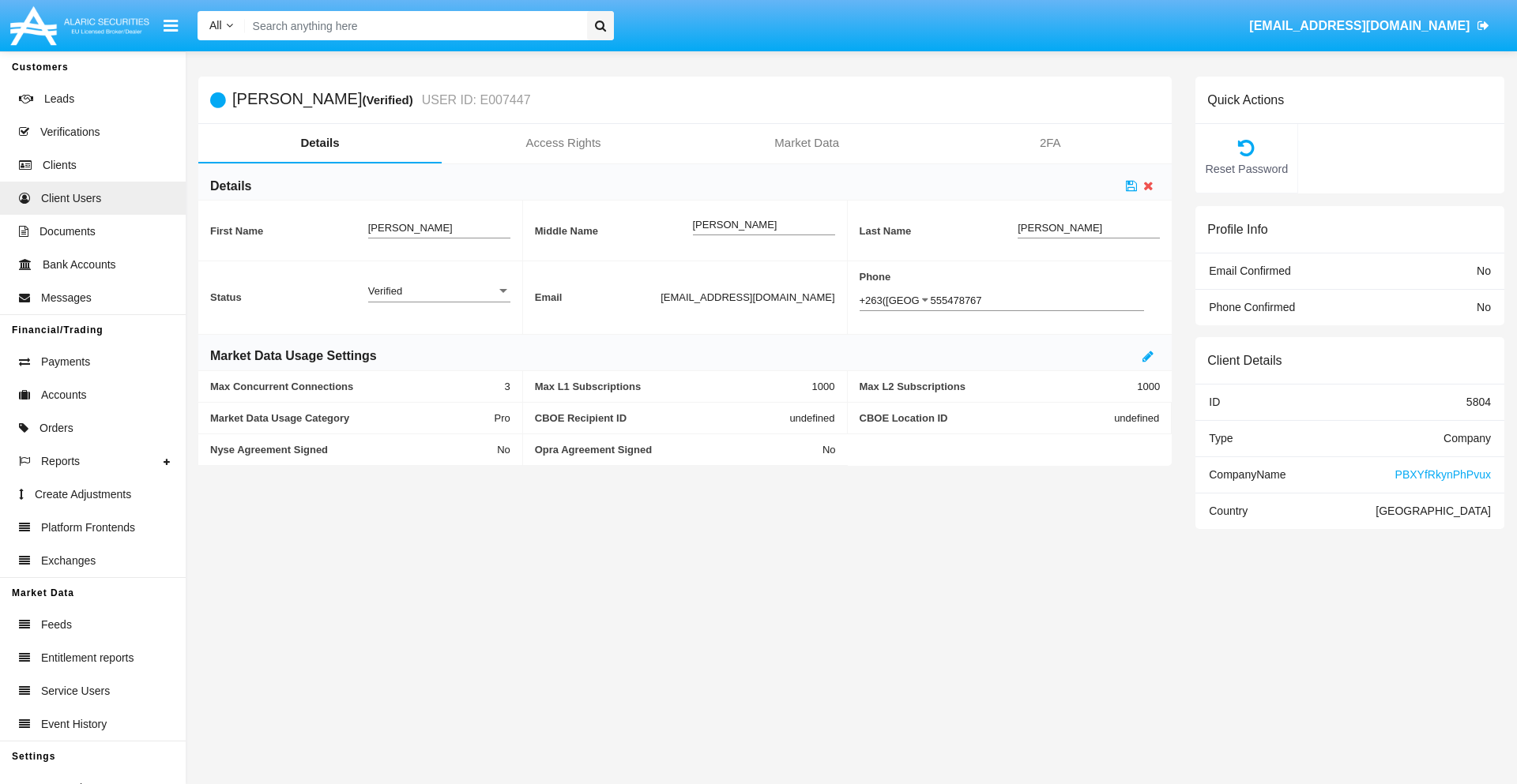
click at [439, 291] on div "Verified" at bounding box center [432, 291] width 128 height 13
click at [439, 299] on span "Active" at bounding box center [439, 299] width 142 height 31
click at [1132, 186] on icon at bounding box center [1132, 185] width 11 height 12
